Goal: Information Seeking & Learning: Learn about a topic

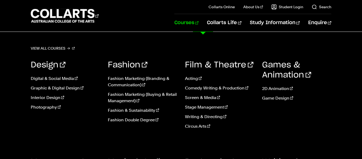
scroll to position [488, 0]
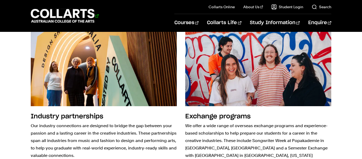
click at [63, 14] on 1 "Go to homepage" at bounding box center [63, 16] width 64 height 14
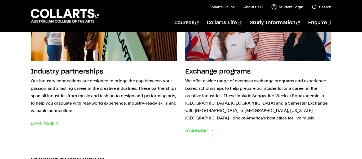
scroll to position [551, 0]
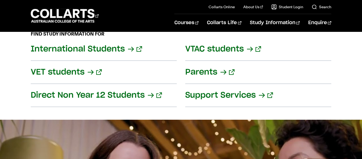
scroll to position [657, 0]
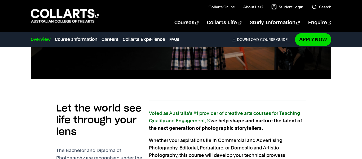
scroll to position [318, 0]
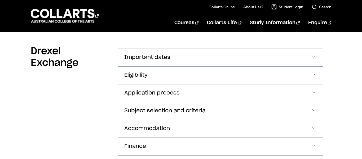
scroll to position [307, 0]
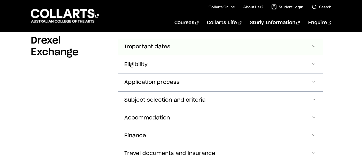
click at [163, 46] on button "Important dates" at bounding box center [220, 46] width 205 height 17
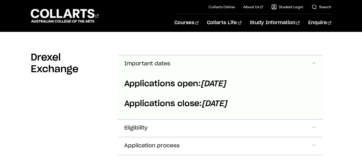
click at [173, 55] on button "Important dates" at bounding box center [220, 63] width 205 height 17
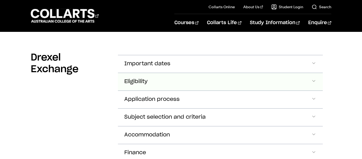
click at [181, 79] on button "Eligibility" at bounding box center [220, 81] width 205 height 17
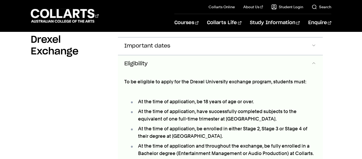
scroll to position [319, 0]
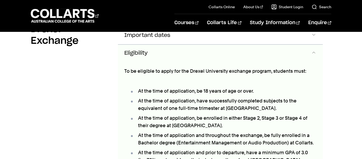
click at [204, 47] on button "Eligibility" at bounding box center [220, 53] width 205 height 17
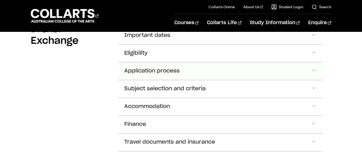
click at [200, 62] on button "Application process" at bounding box center [220, 70] width 205 height 17
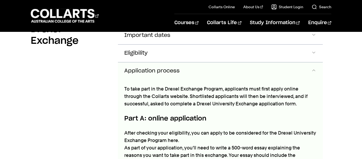
scroll to position [326, 0]
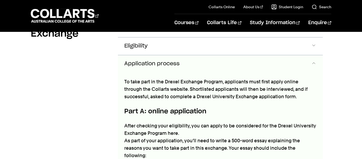
click at [200, 62] on button "Application process" at bounding box center [220, 63] width 205 height 17
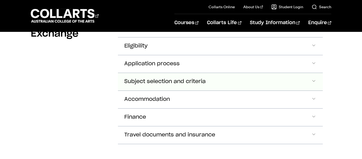
click at [205, 79] on button "Subject selection and criteria" at bounding box center [220, 81] width 205 height 17
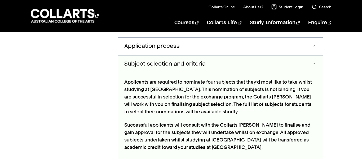
scroll to position [344, 0]
click at [221, 59] on button "Subject selection and criteria" at bounding box center [220, 63] width 205 height 17
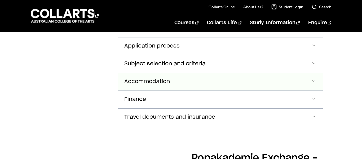
click at [213, 80] on button "Accommodation" at bounding box center [220, 81] width 205 height 17
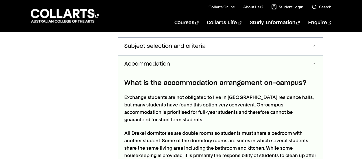
scroll to position [361, 0]
click at [218, 62] on button "Accommodation" at bounding box center [220, 63] width 205 height 17
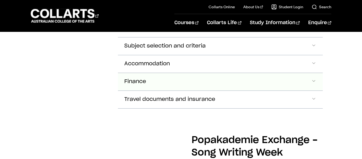
click at [214, 73] on button "Finance" at bounding box center [220, 81] width 205 height 17
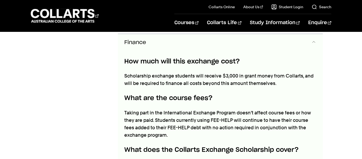
scroll to position [390, 0]
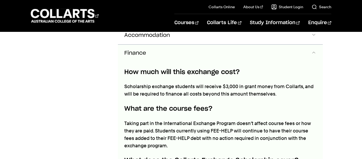
click at [227, 52] on button "Finance" at bounding box center [220, 53] width 205 height 17
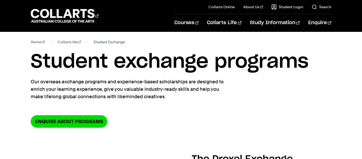
scroll to position [0, 0]
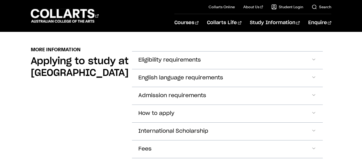
scroll to position [615, 0]
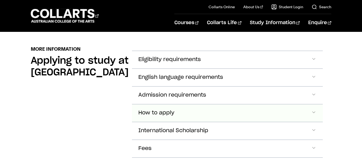
click at [207, 104] on button "How to apply" at bounding box center [227, 112] width 191 height 17
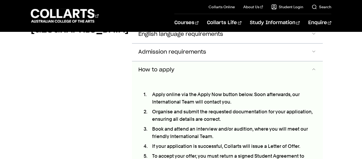
scroll to position [653, 0]
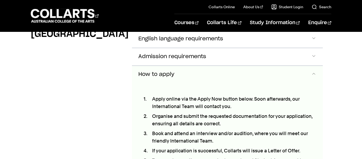
click at [213, 67] on button "How to apply" at bounding box center [227, 74] width 191 height 17
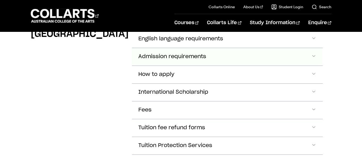
click at [231, 50] on button "Admission requirements" at bounding box center [227, 56] width 191 height 17
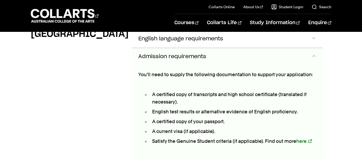
scroll to position [646, 0]
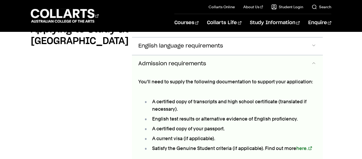
click at [231, 55] on button "Admission requirements" at bounding box center [227, 63] width 191 height 17
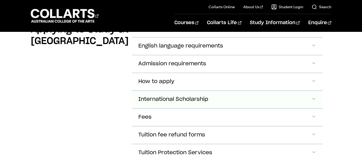
click at [224, 91] on button "International Scholarship" at bounding box center [227, 99] width 191 height 17
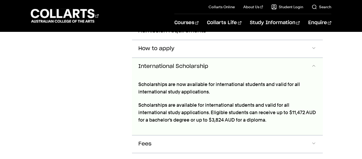
scroll to position [682, 0]
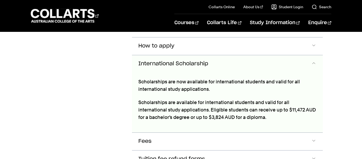
click at [226, 58] on button "International Scholarship" at bounding box center [227, 63] width 191 height 17
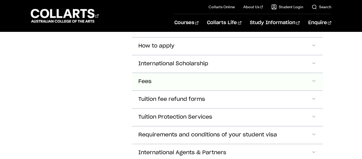
click at [222, 73] on button "Fees" at bounding box center [227, 81] width 191 height 17
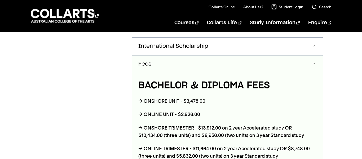
scroll to position [699, 0]
click at [236, 59] on button "Fees" at bounding box center [227, 63] width 191 height 17
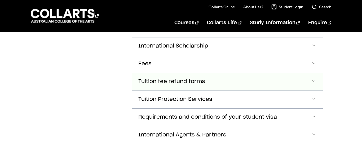
click at [230, 73] on button "Tuition fee refund forms" at bounding box center [227, 81] width 191 height 17
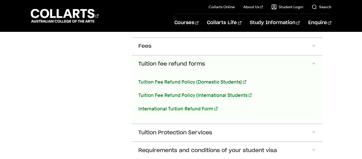
scroll to position [717, 0]
click at [234, 64] on button "Tuition fee refund forms" at bounding box center [227, 63] width 191 height 17
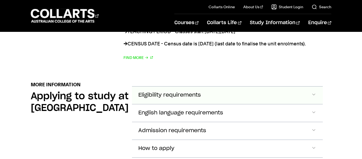
click at [219, 86] on button "Eligibility requirements" at bounding box center [227, 94] width 191 height 17
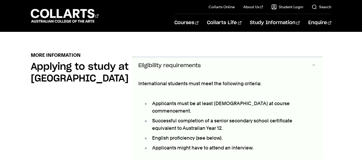
scroll to position [611, 0]
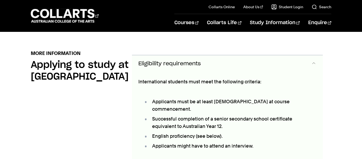
click at [234, 62] on button "Eligibility requirements" at bounding box center [227, 63] width 191 height 17
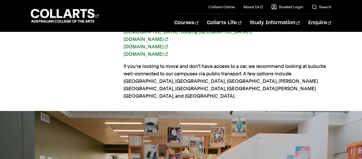
scroll to position [918, 0]
